Goal: Understand process/instructions

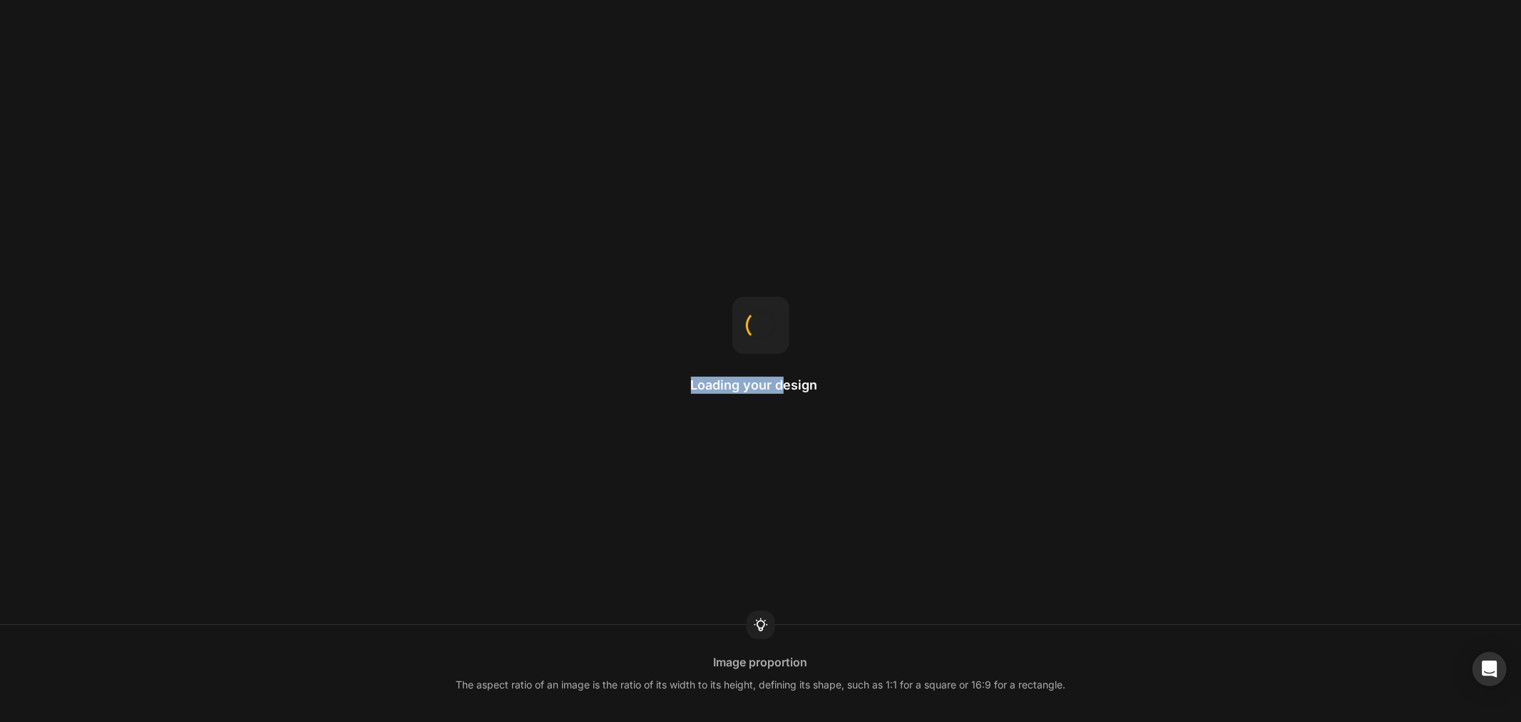
drag, startPoint x: 637, startPoint y: 372, endPoint x: 786, endPoint y: 374, distance: 149.0
click at [782, 374] on div "Loading your design Image proportion The aspect ratio of an image is the ratio …" at bounding box center [760, 361] width 1521 height 722
drag, startPoint x: 834, startPoint y: 379, endPoint x: 699, endPoint y: 381, distance: 135.5
click at [701, 381] on div "Loading your design Gap This changes the spacing between child items inside an …" at bounding box center [760, 361] width 1521 height 722
click at [697, 381] on h2 "Loading your design" at bounding box center [761, 384] width 140 height 17
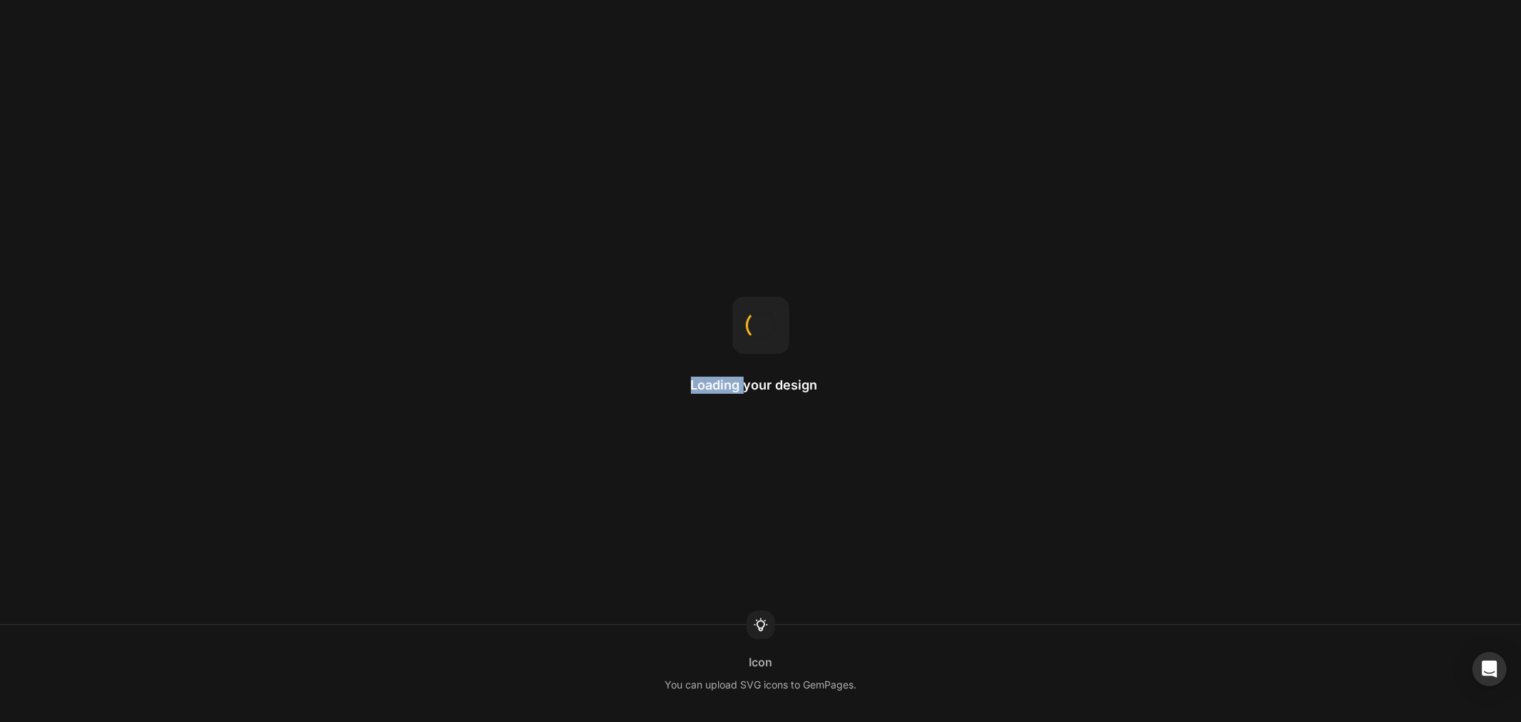
click at [697, 381] on h2 "Loading your design" at bounding box center [761, 384] width 140 height 17
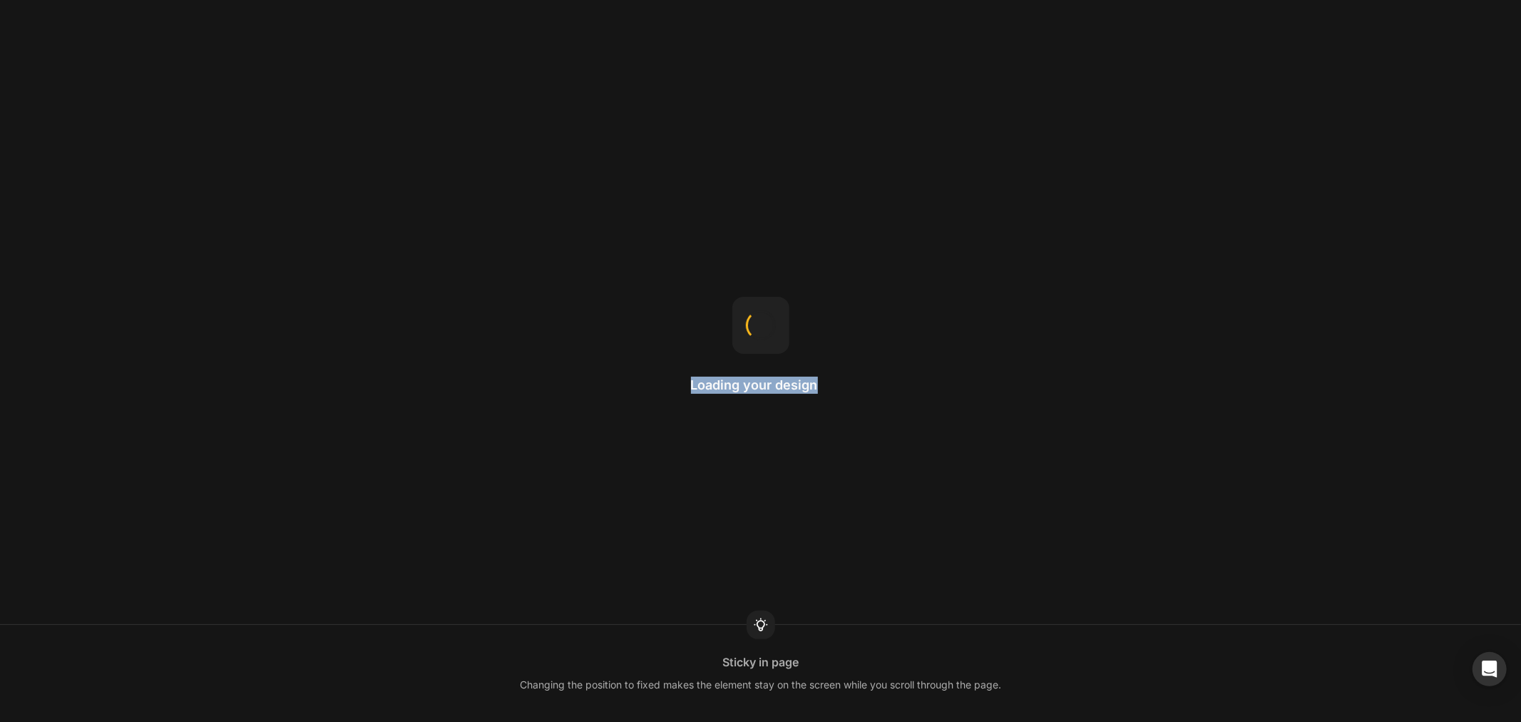
click at [697, 381] on h2 "Loading your design" at bounding box center [761, 384] width 140 height 17
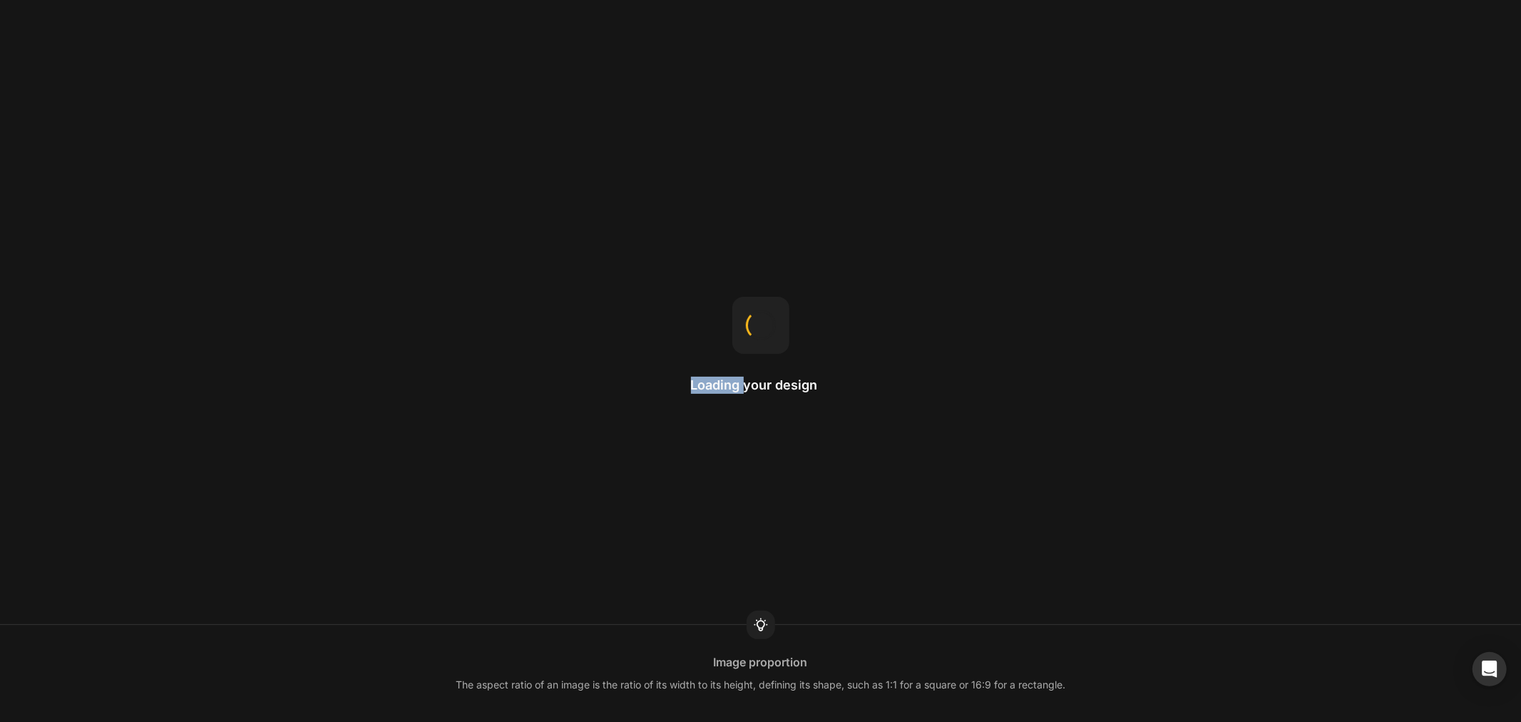
click at [697, 381] on h2 "Loading your design" at bounding box center [761, 384] width 140 height 17
click at [598, 371] on div "Loading your design Sticky in section Changing the position to sticky makes the…" at bounding box center [760, 361] width 1521 height 722
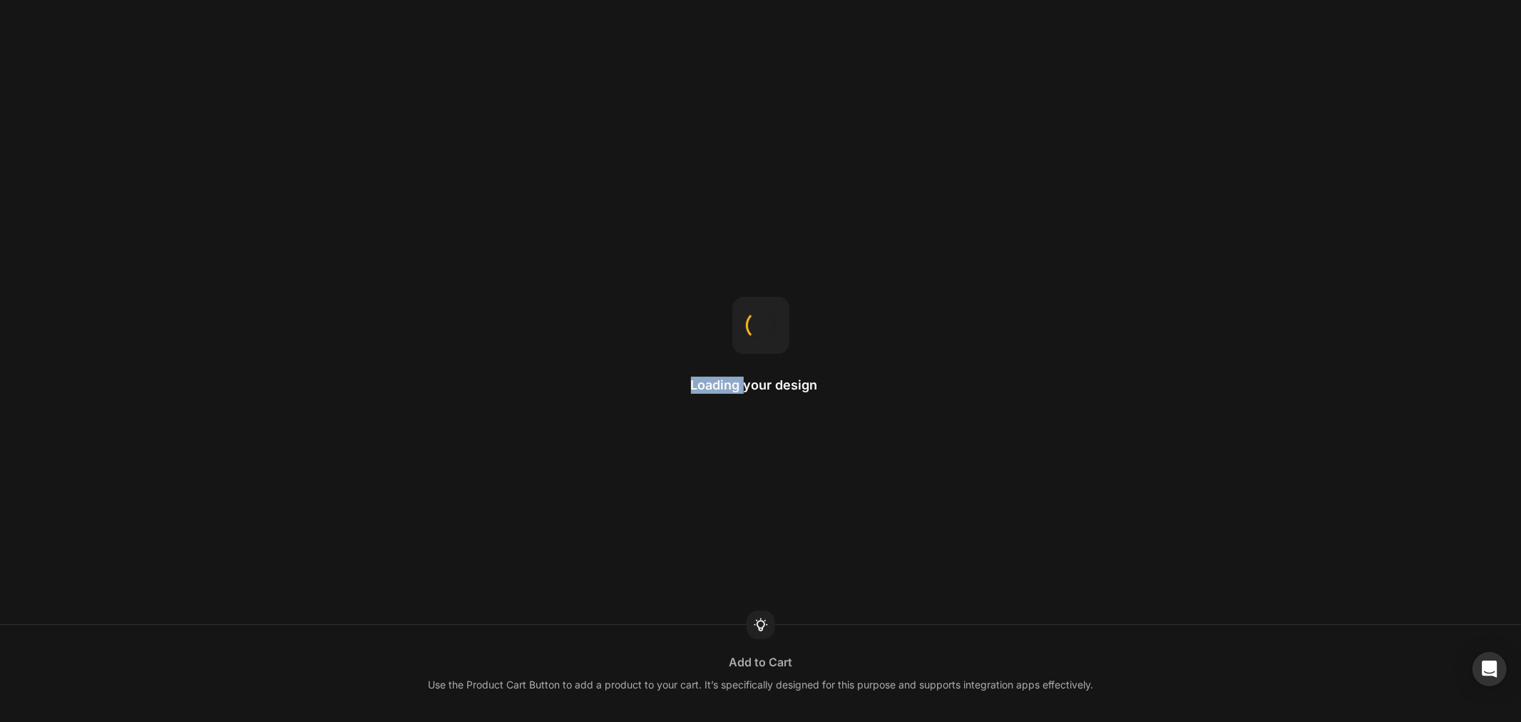
click at [598, 371] on div "Loading your design Add to Cart Use the Product Cart Button to add a product to…" at bounding box center [760, 361] width 1521 height 722
click at [598, 371] on div "Loading your design Image You can upload GIF, WEBP, PNG, and JPEG formats for i…" at bounding box center [760, 361] width 1521 height 722
click at [598, 371] on div "Loading your design Heading Use the Heading element when you want to define the…" at bounding box center [760, 361] width 1521 height 722
click at [640, 250] on div "Loading your design Home page The homepage is the first page you see when visit…" at bounding box center [760, 361] width 1521 height 722
